Goal: Transaction & Acquisition: Subscribe to service/newsletter

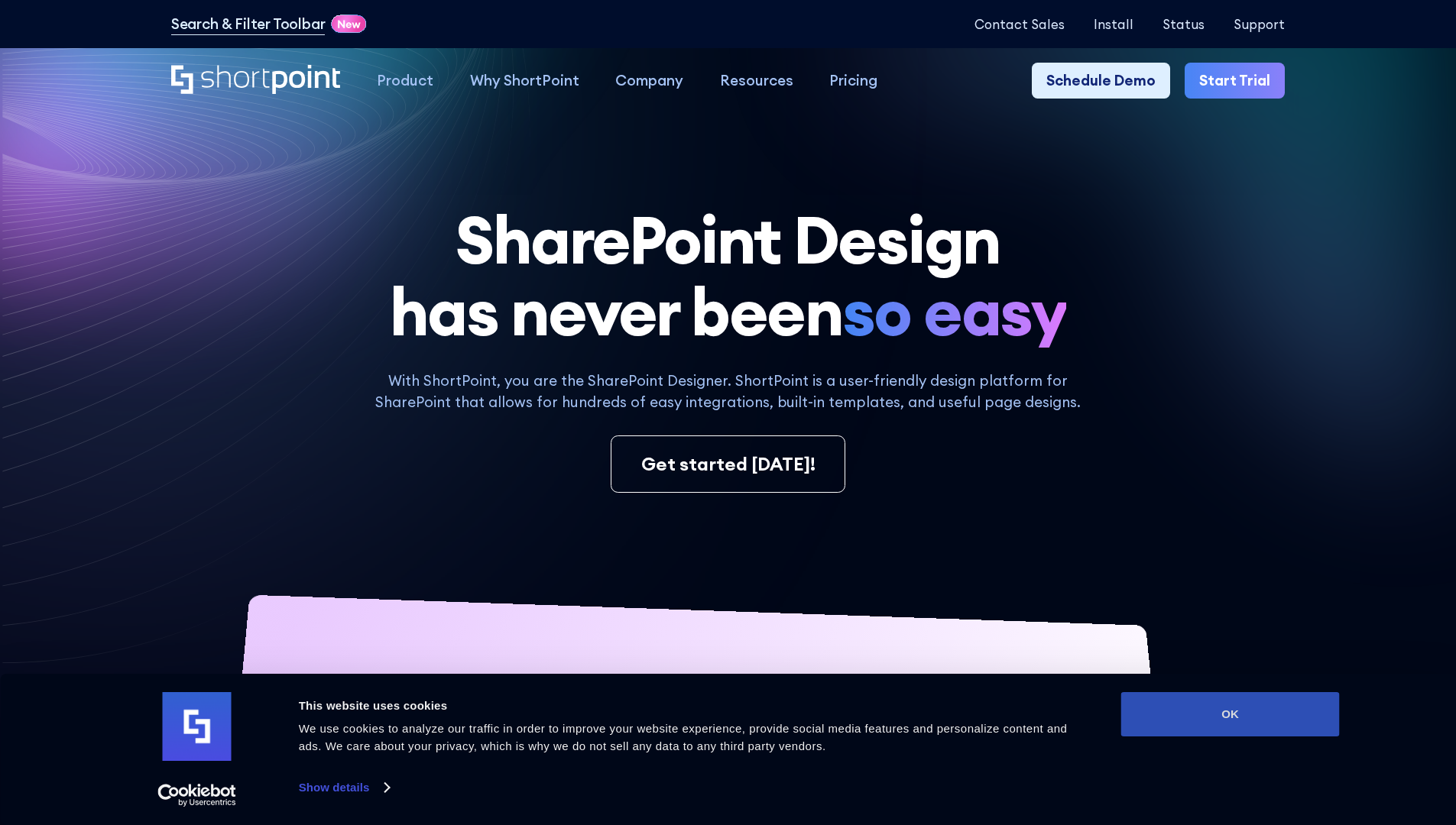
click at [1230, 714] on button "OK" at bounding box center [1230, 714] width 219 height 44
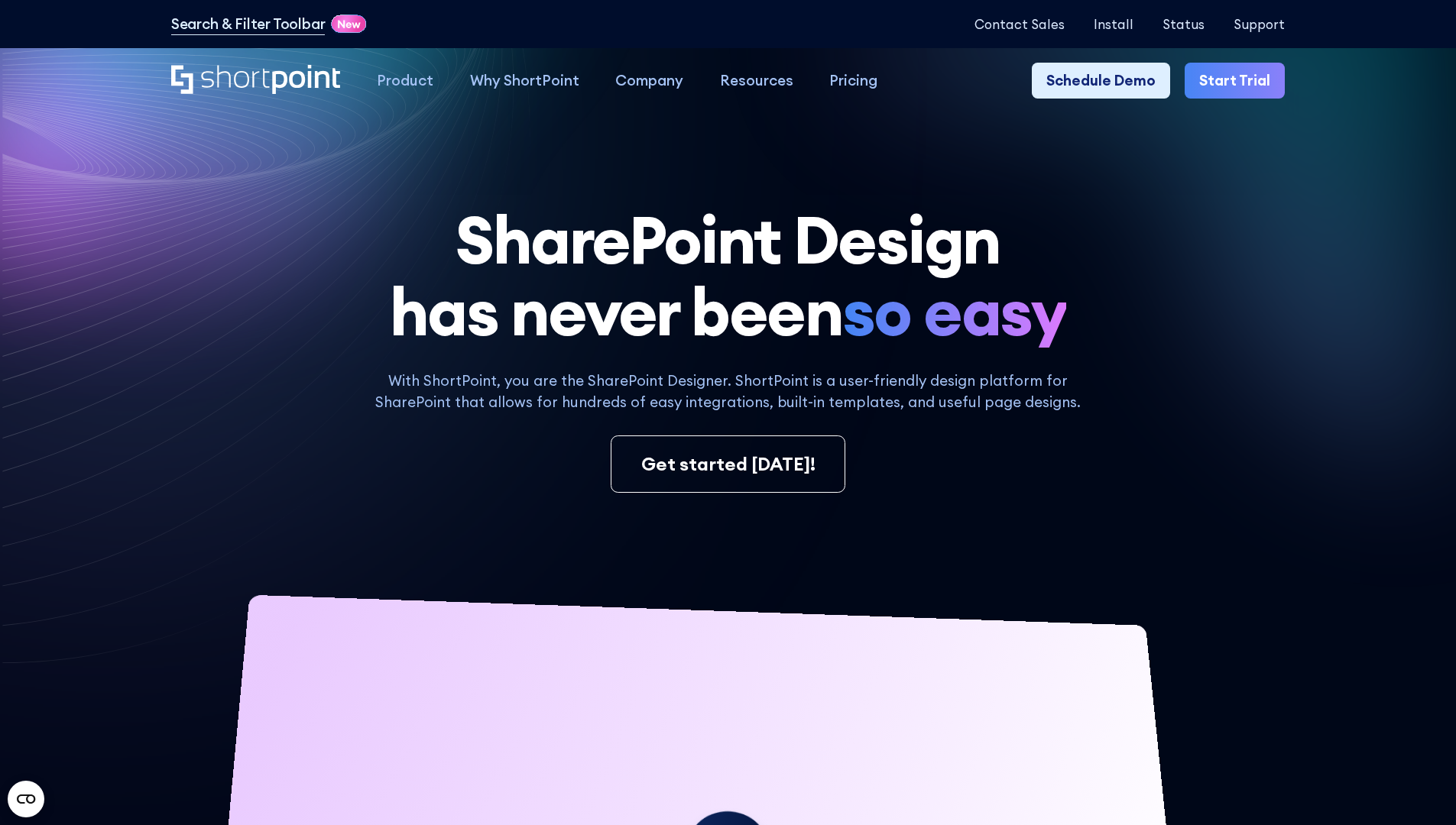
click at [1240, 81] on link "Start Trial" at bounding box center [1235, 81] width 100 height 37
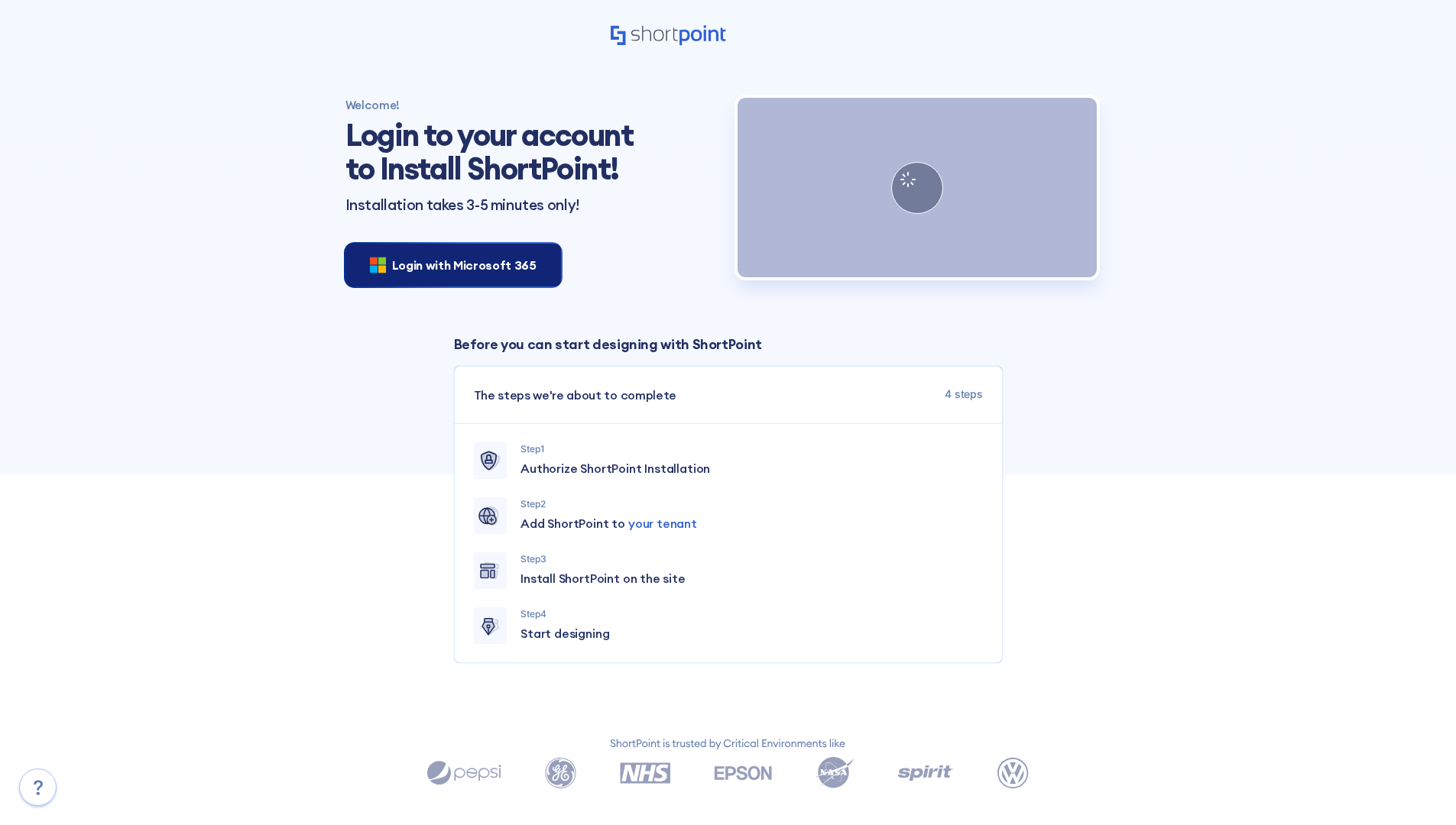
click at [449, 264] on span "Login with Microsoft 365" at bounding box center [465, 265] width 145 height 18
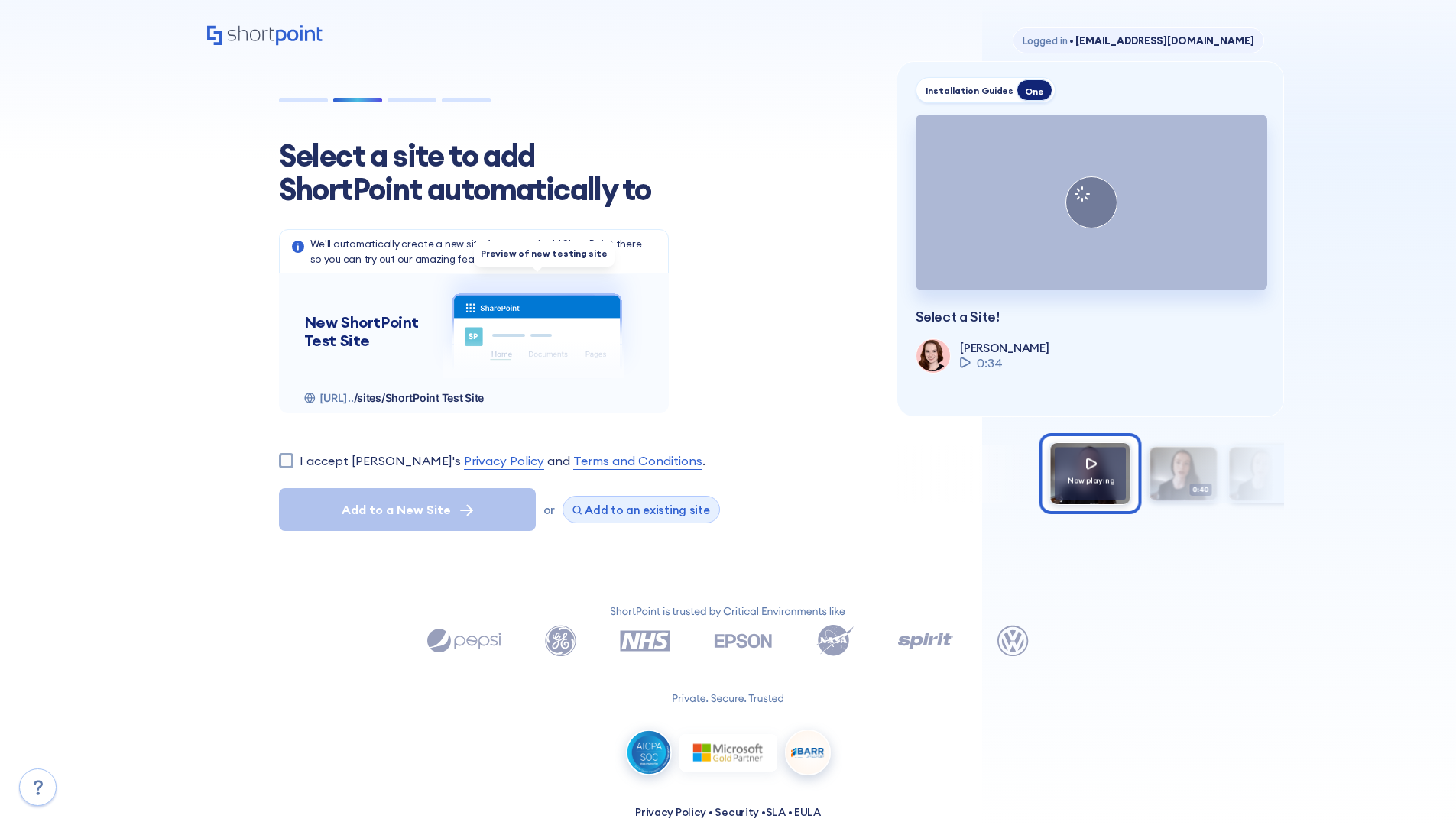
click at [635, 510] on span "Add to an existing site" at bounding box center [647, 510] width 126 height 15
